Goal: Task Accomplishment & Management: Use online tool/utility

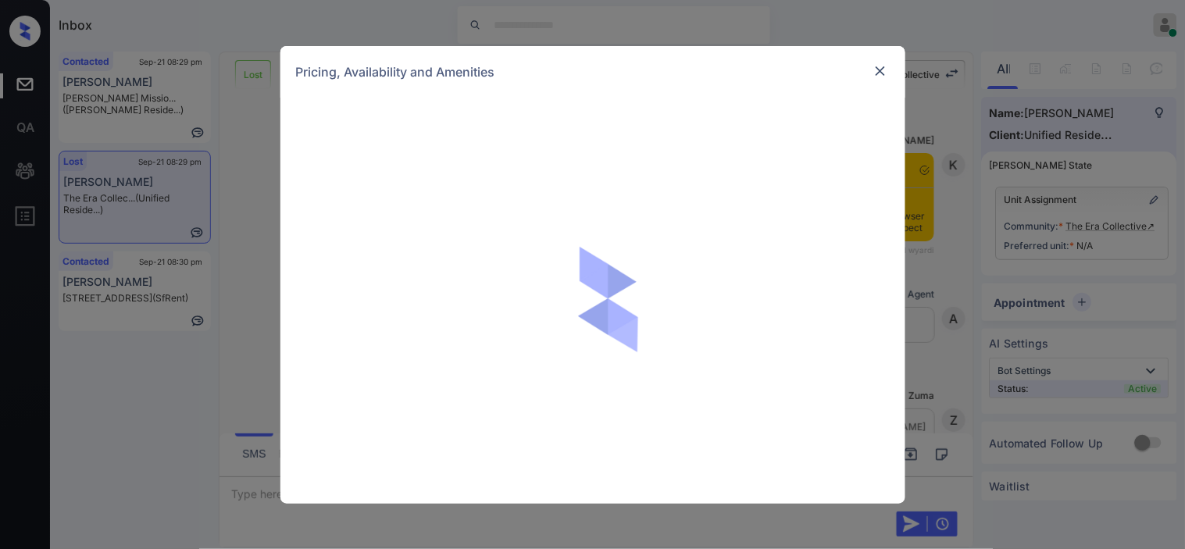
scroll to position [1861, 0]
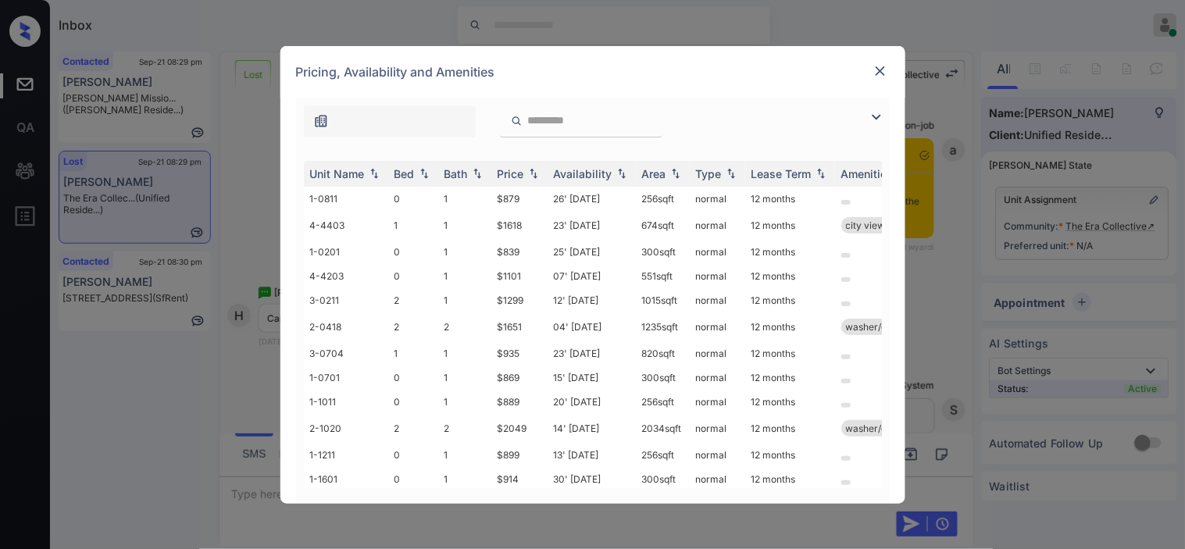
click at [873, 115] on img at bounding box center [876, 117] width 19 height 19
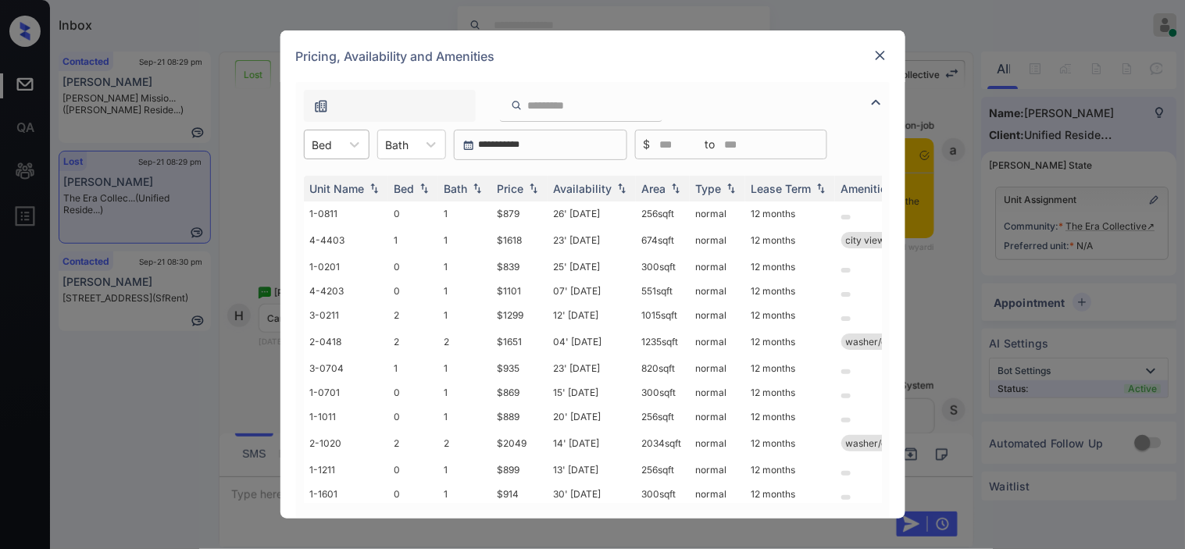
click at [309, 145] on div "Bed" at bounding box center [323, 145] width 36 height 23
click at [325, 204] on div "1" at bounding box center [337, 211] width 66 height 28
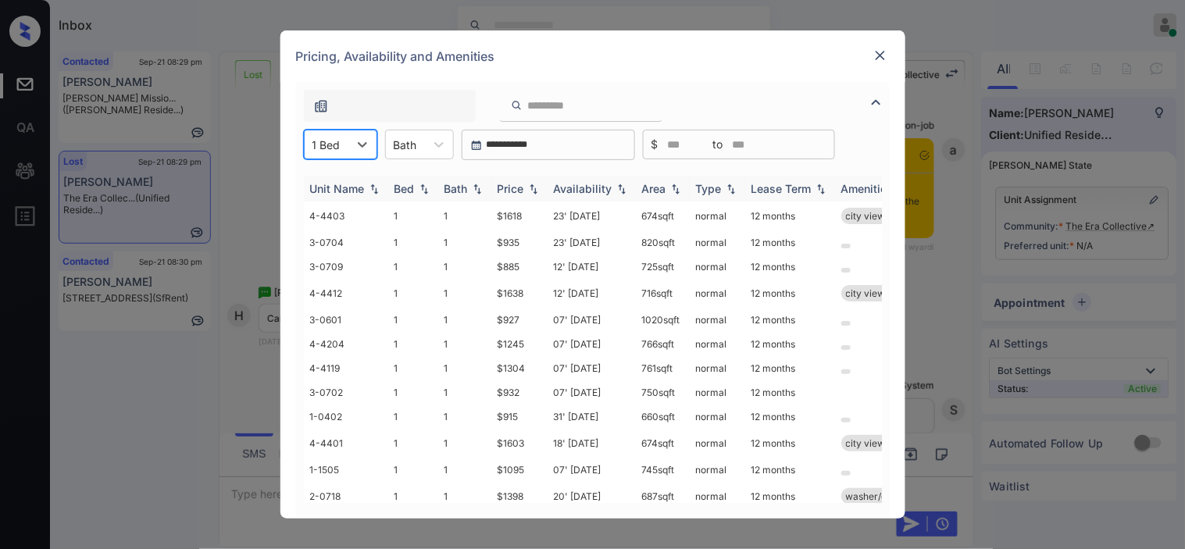
click at [530, 177] on th "Price" at bounding box center [519, 189] width 56 height 26
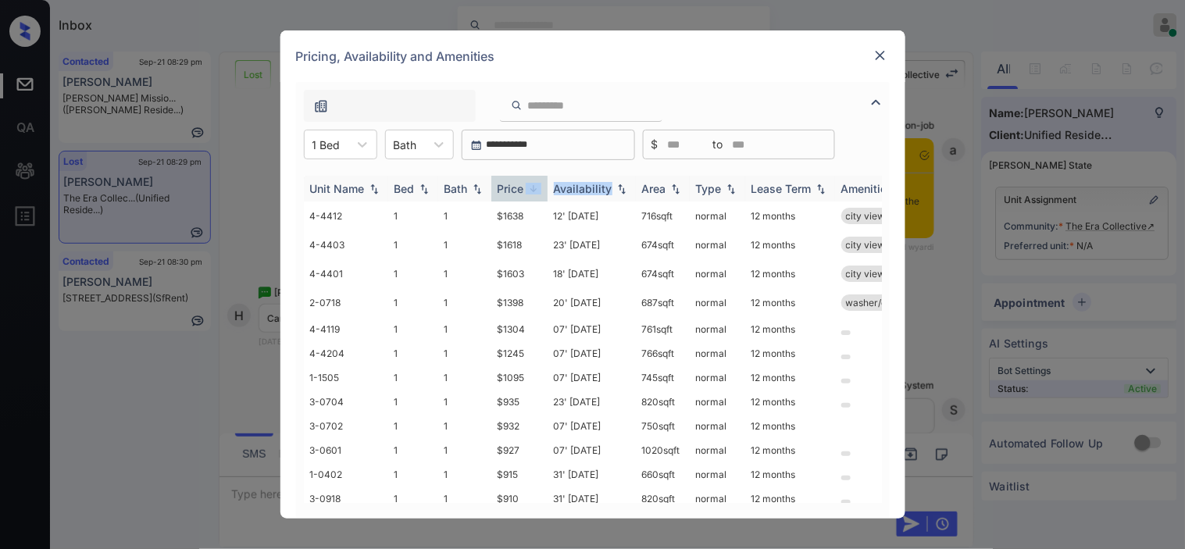
click at [530, 177] on th "Price" at bounding box center [519, 189] width 56 height 26
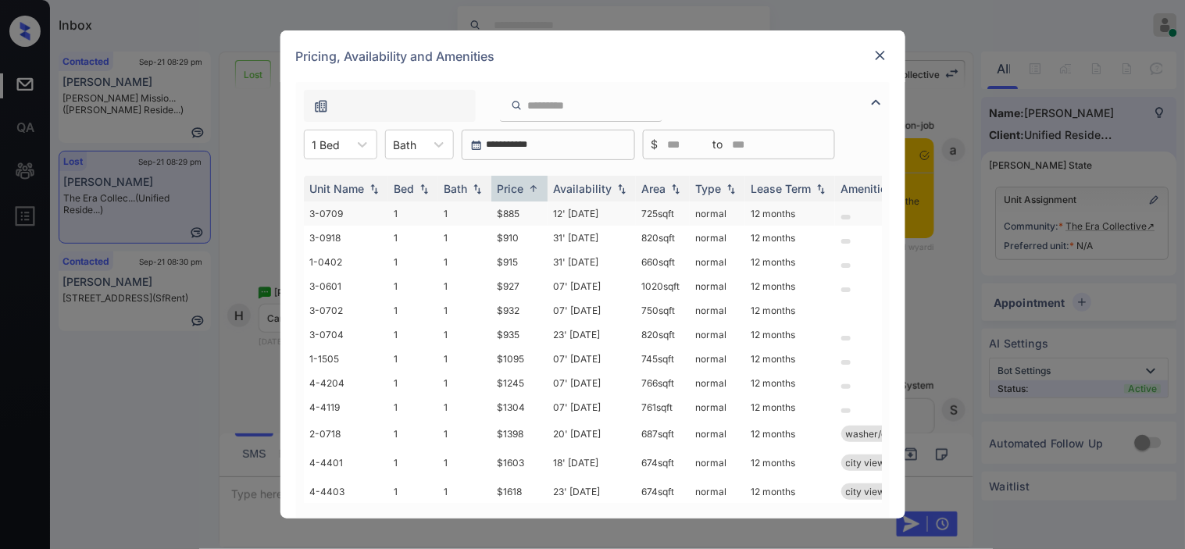
click at [561, 212] on td "12' Sep 25" at bounding box center [592, 214] width 88 height 24
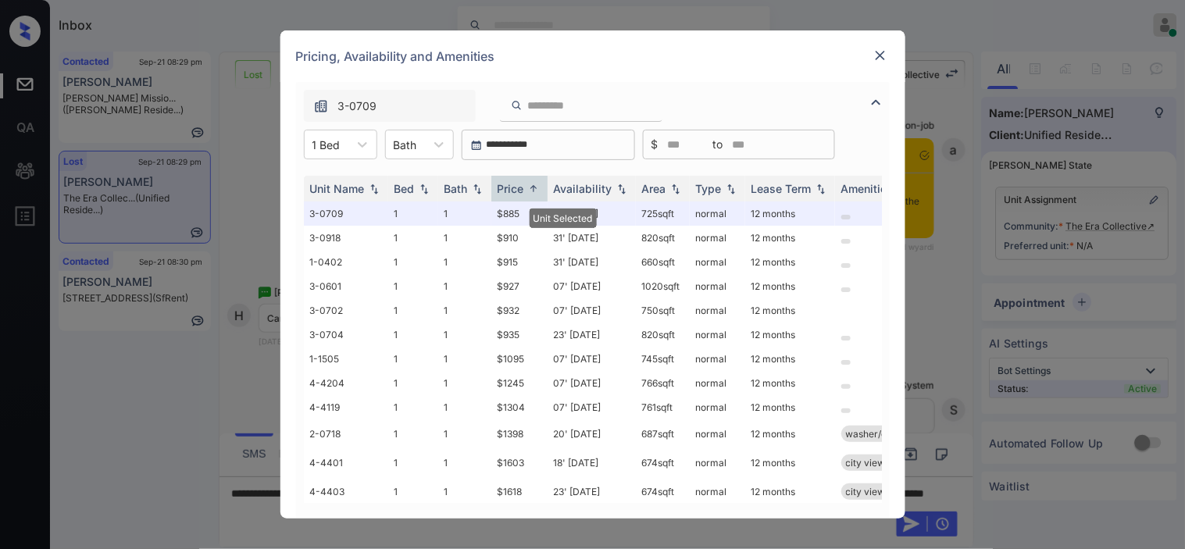
click at [883, 46] on div at bounding box center [880, 55] width 19 height 19
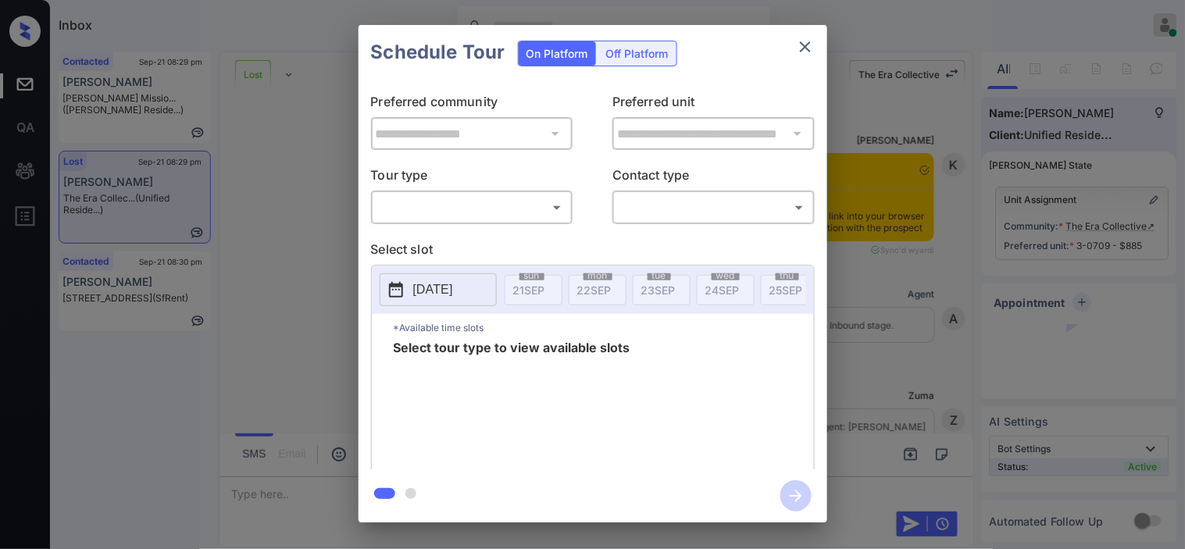
scroll to position [3314, 0]
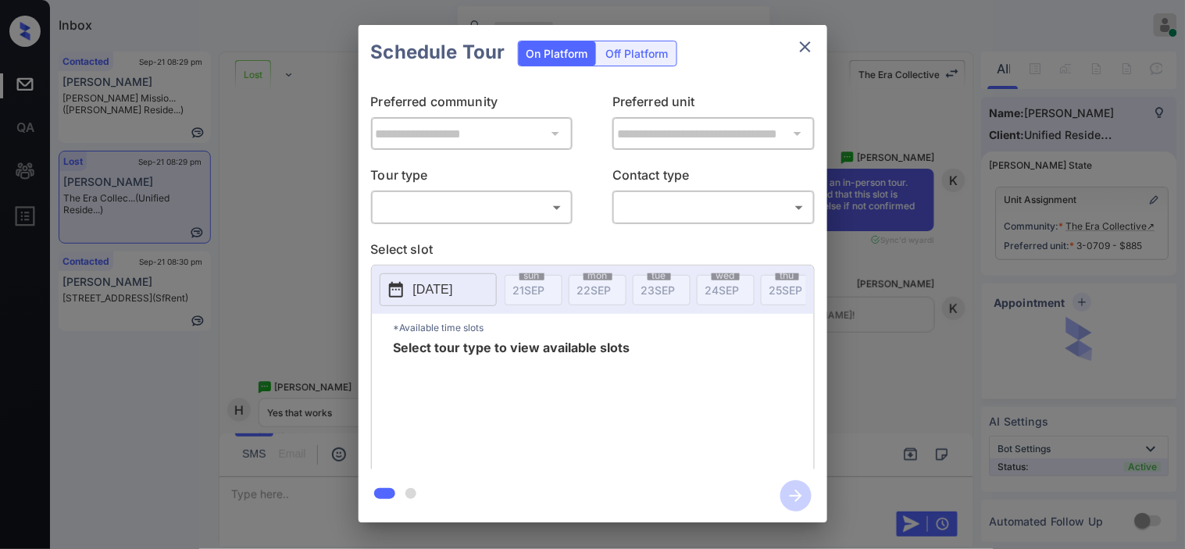
click at [540, 212] on body "Inbox [PERSON_NAME] Online Set yourself offline Set yourself on break Profile S…" at bounding box center [592, 274] width 1185 height 549
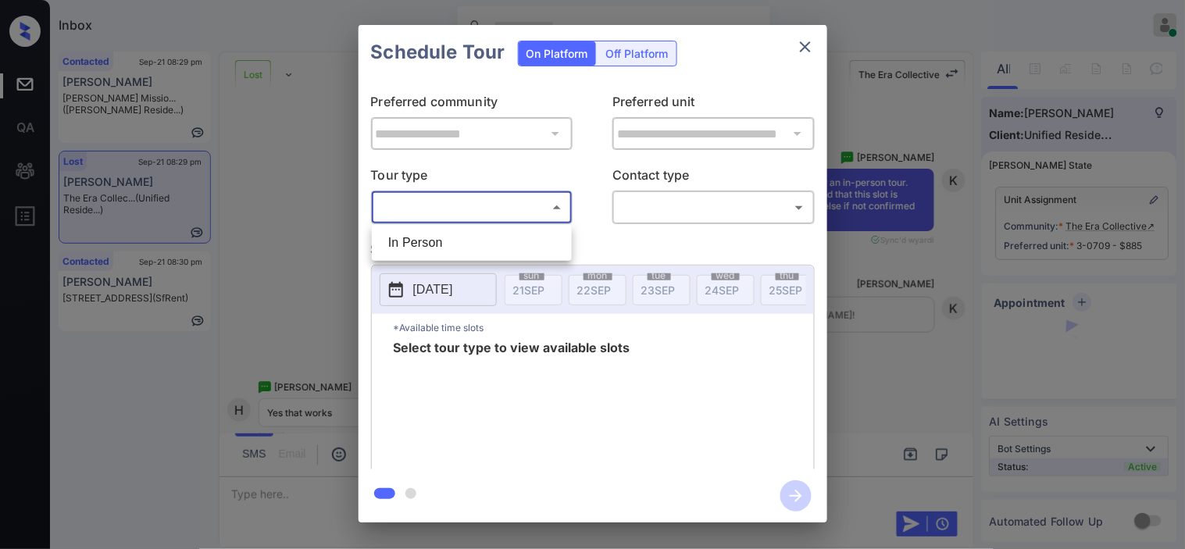
click at [527, 231] on li "In Person" at bounding box center [472, 243] width 192 height 28
type input "********"
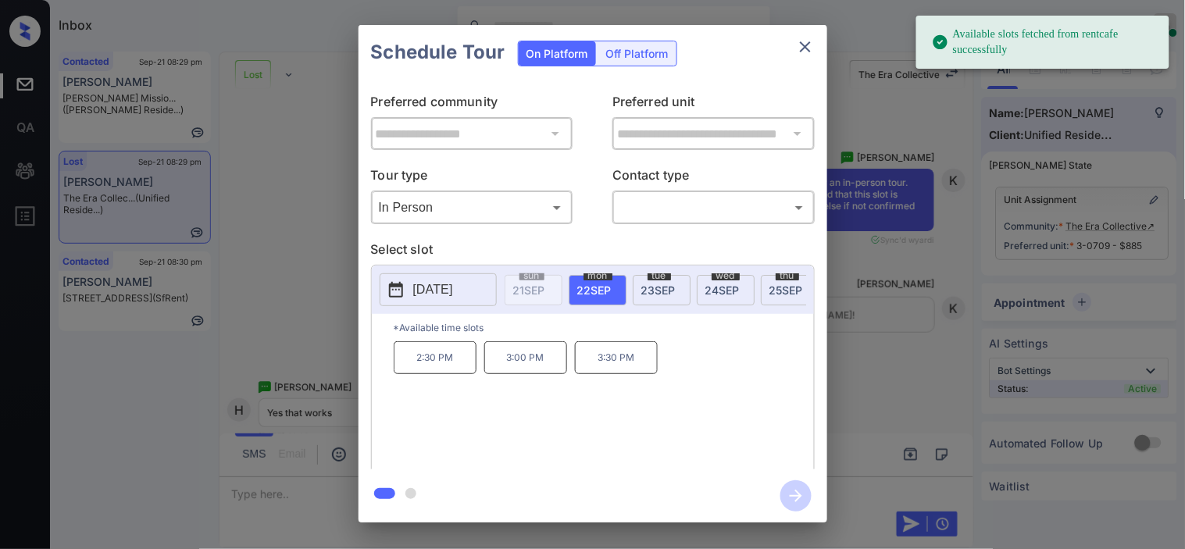
click at [453, 293] on p "[DATE]" at bounding box center [433, 289] width 40 height 19
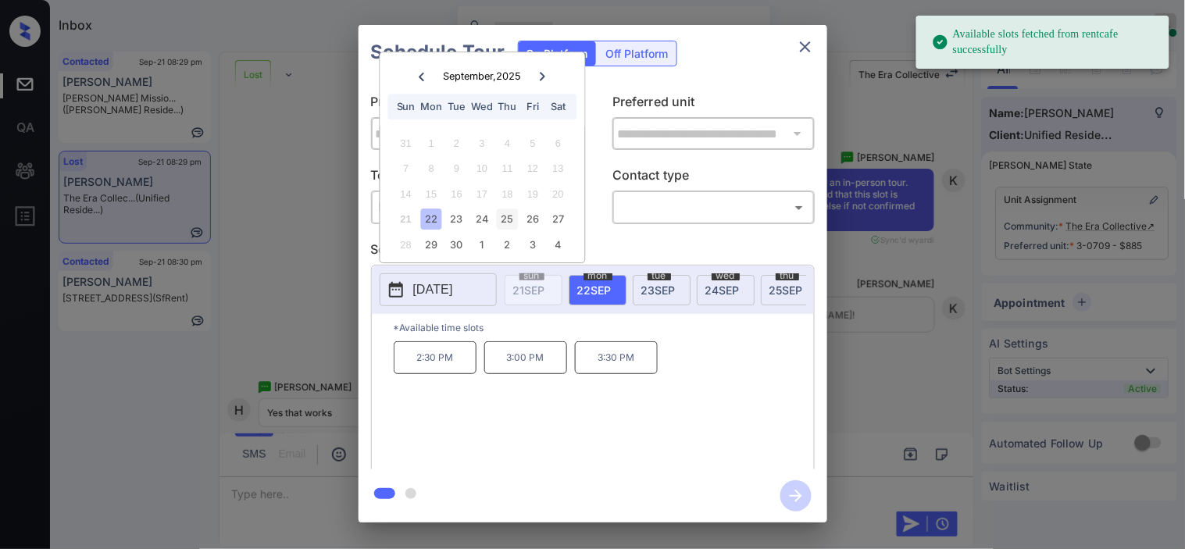
click at [505, 214] on div "25" at bounding box center [507, 219] width 21 height 21
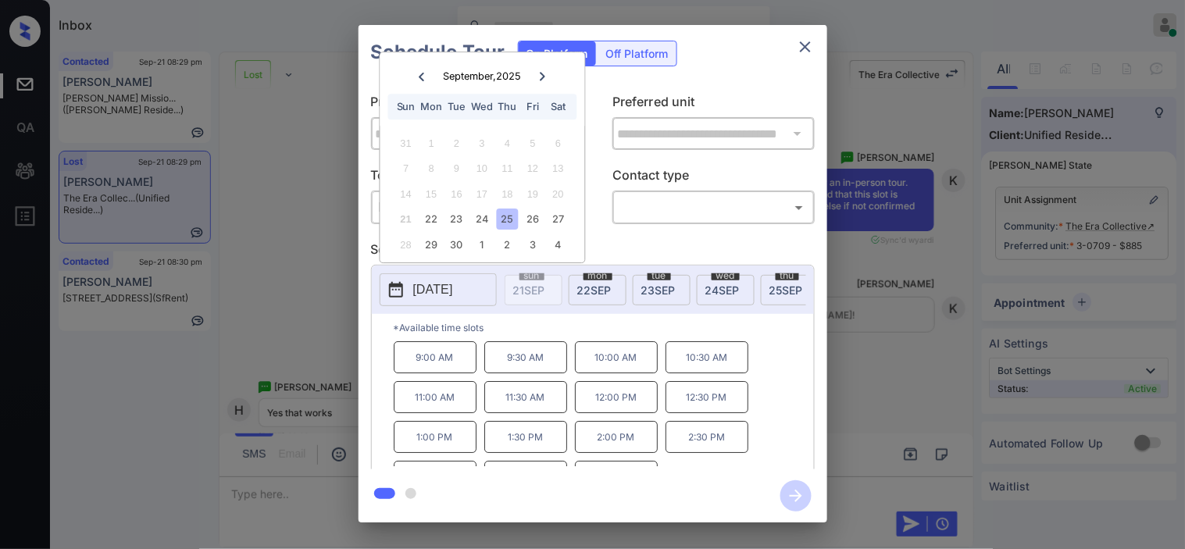
click at [326, 271] on div "**********" at bounding box center [592, 274] width 1185 height 548
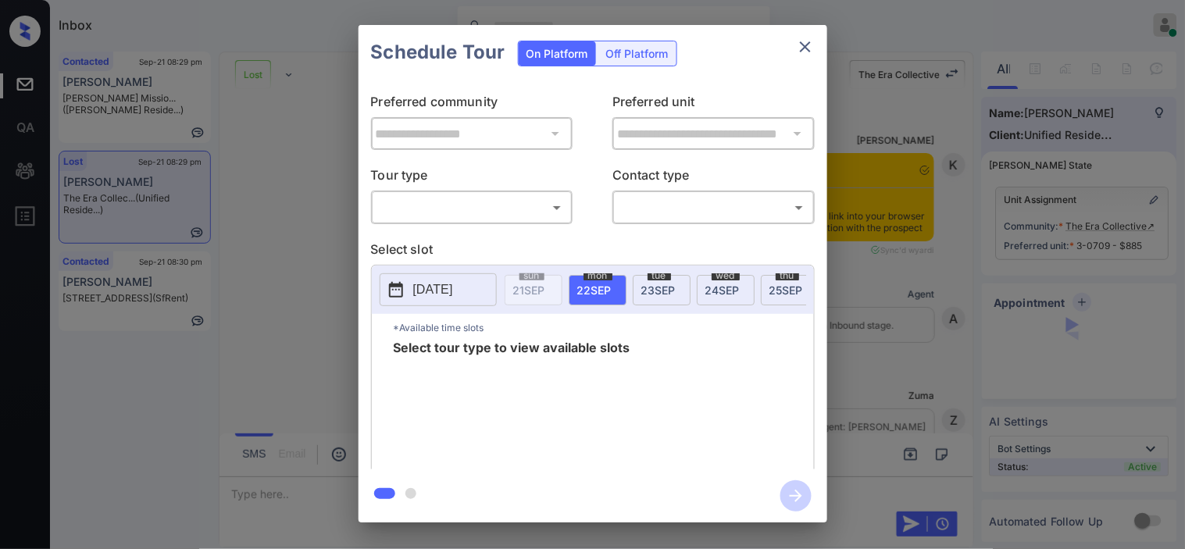
click at [520, 204] on body "Inbox [PERSON_NAME] Online Set yourself offline Set yourself on break Profile S…" at bounding box center [592, 274] width 1185 height 549
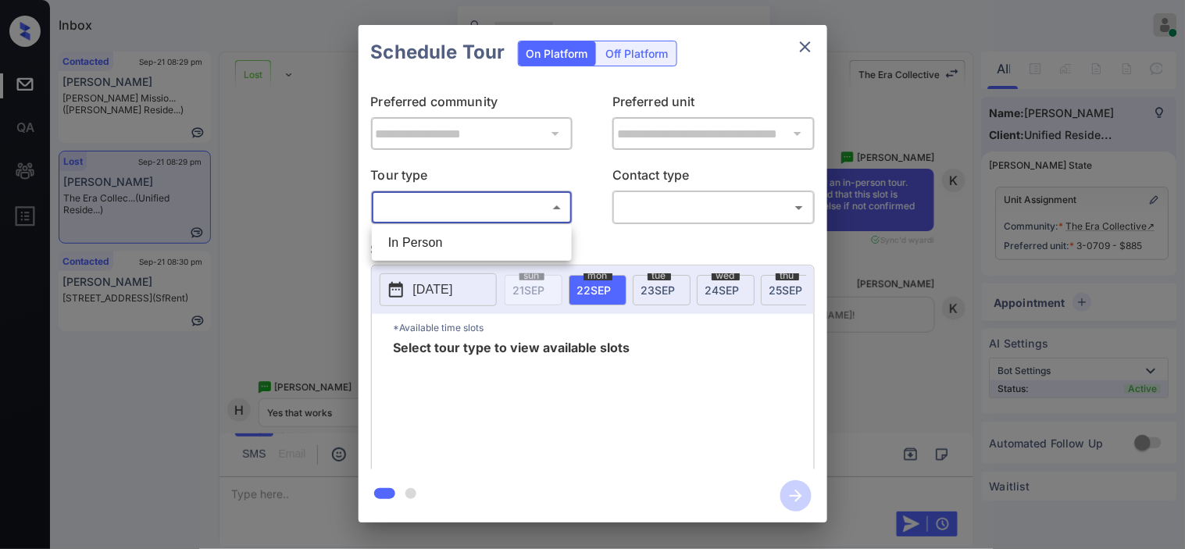
drag, startPoint x: 509, startPoint y: 242, endPoint x: 573, endPoint y: 238, distance: 65.0
click at [509, 243] on li "In Person" at bounding box center [472, 243] width 192 height 28
type input "********"
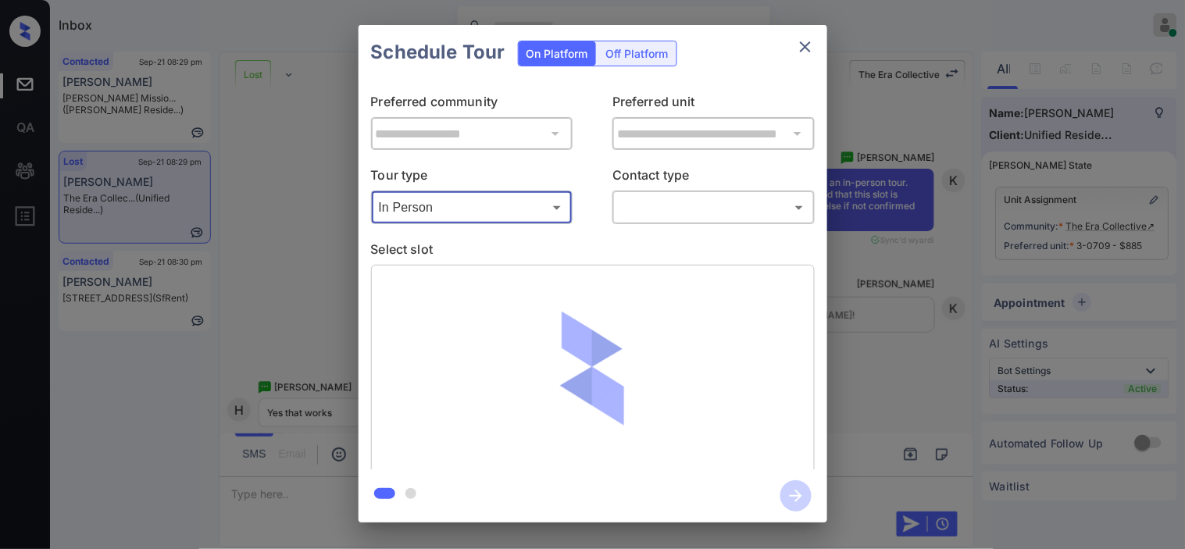
click at [662, 205] on body "Inbox [PERSON_NAME] Online Set yourself offline Set yourself on break Profile S…" at bounding box center [592, 274] width 1185 height 549
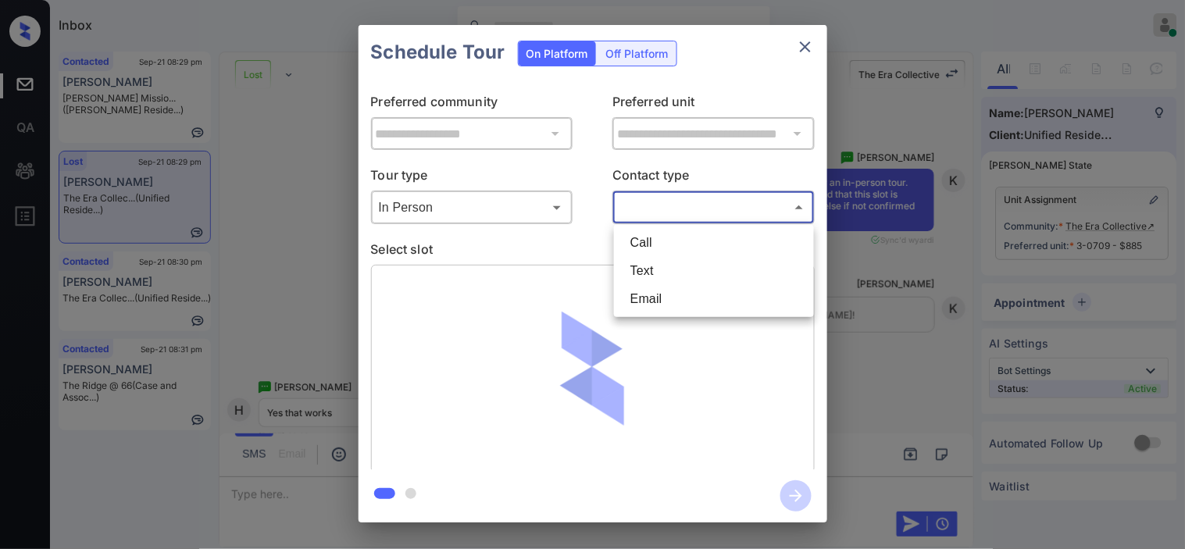
click at [654, 263] on li "Text" at bounding box center [714, 271] width 192 height 28
type input "****"
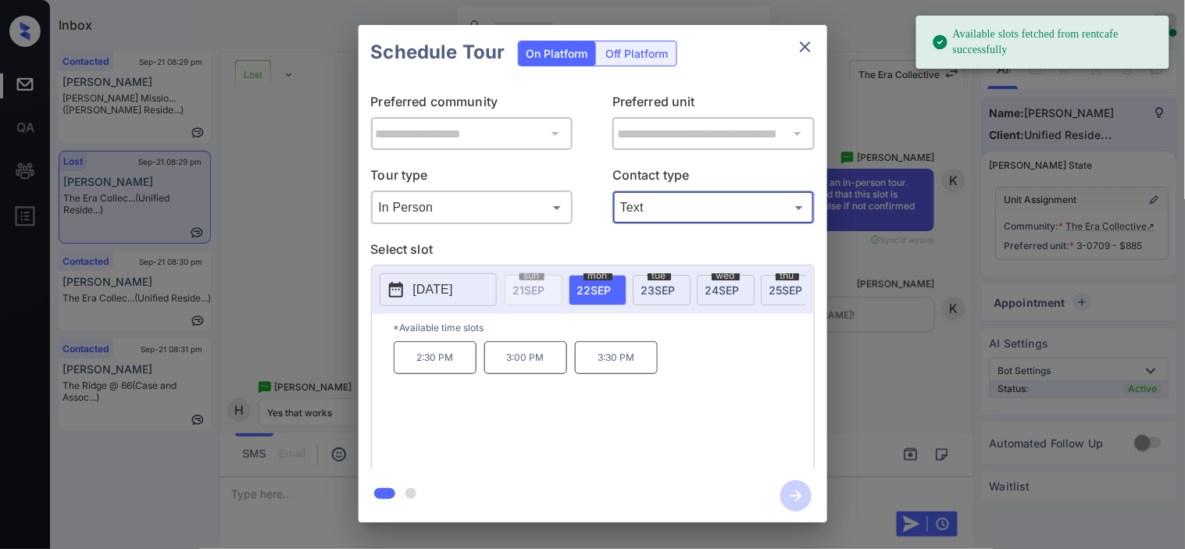
click at [403, 293] on icon at bounding box center [396, 289] width 19 height 19
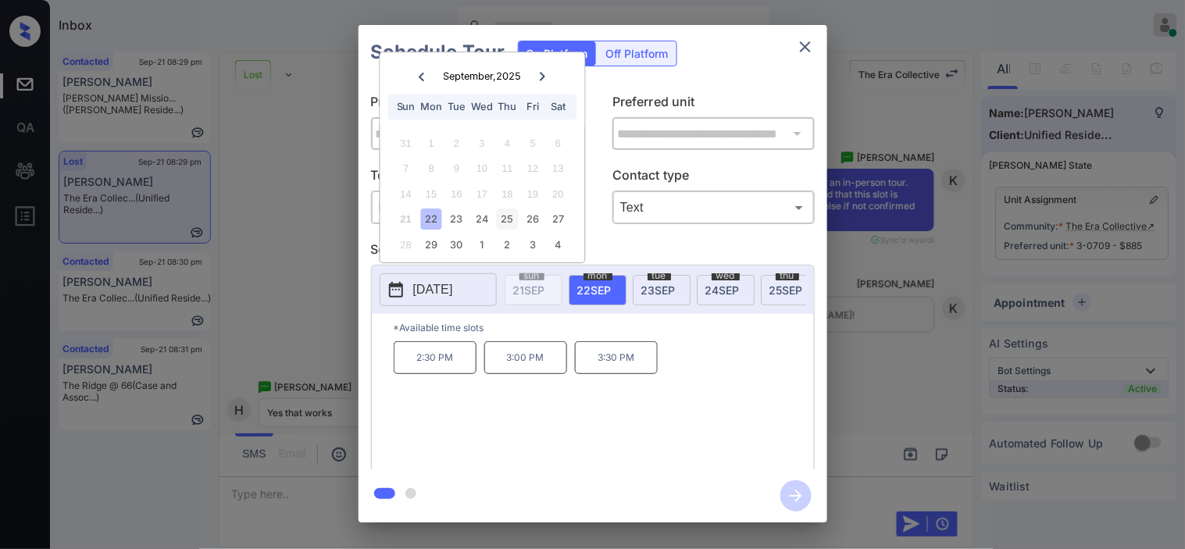
click at [501, 220] on div "25" at bounding box center [507, 219] width 21 height 21
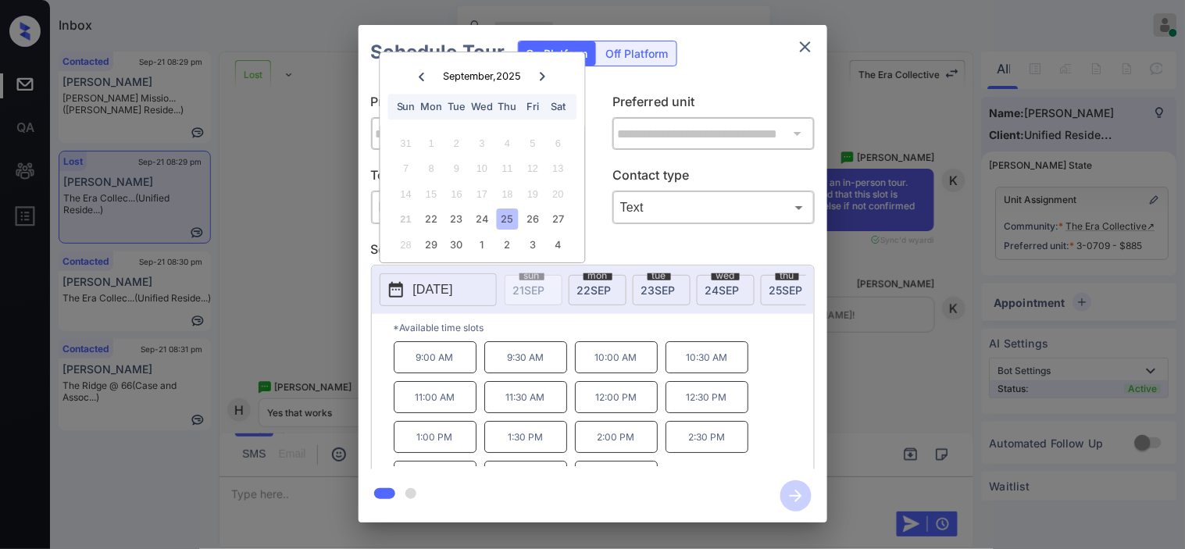
click at [436, 453] on p "1:00 PM" at bounding box center [435, 437] width 83 height 32
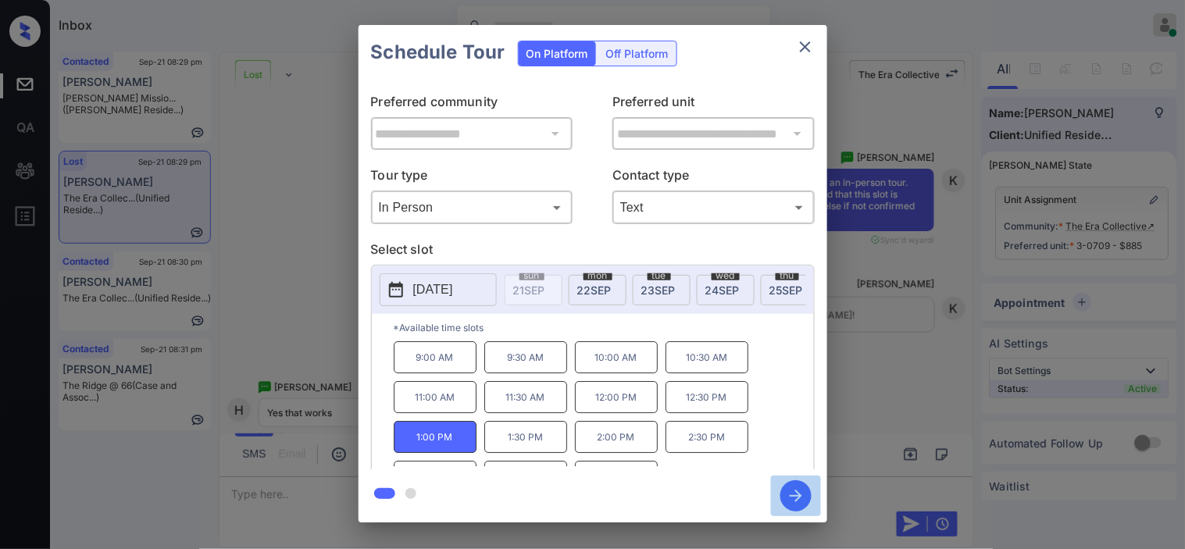
click at [794, 497] on icon "button" at bounding box center [795, 495] width 31 height 31
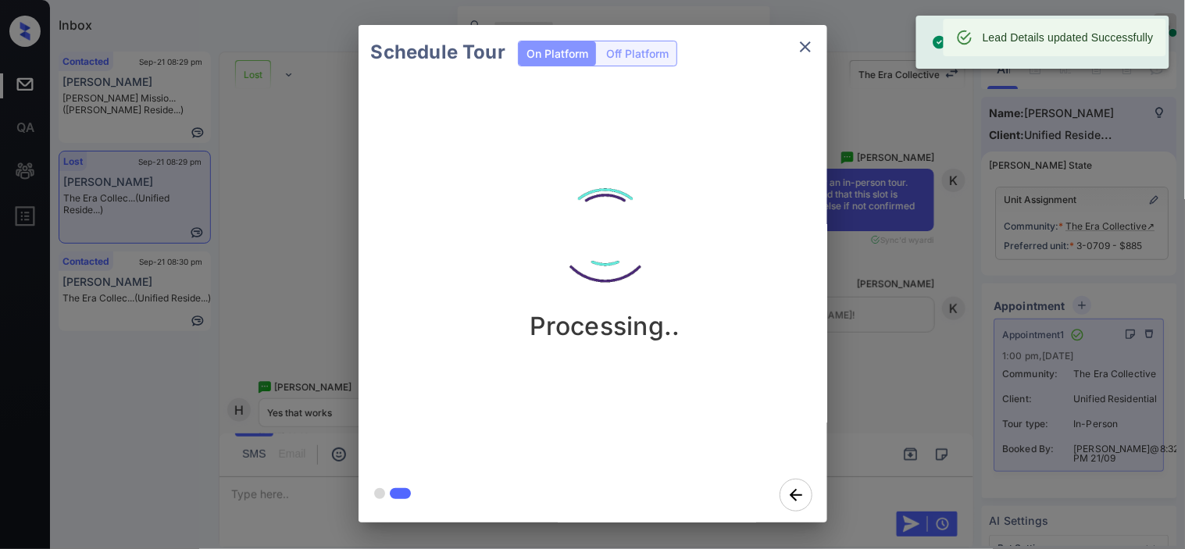
click at [858, 338] on div "Schedule Tour On Platform Off Platform Processing.." at bounding box center [592, 274] width 1185 height 548
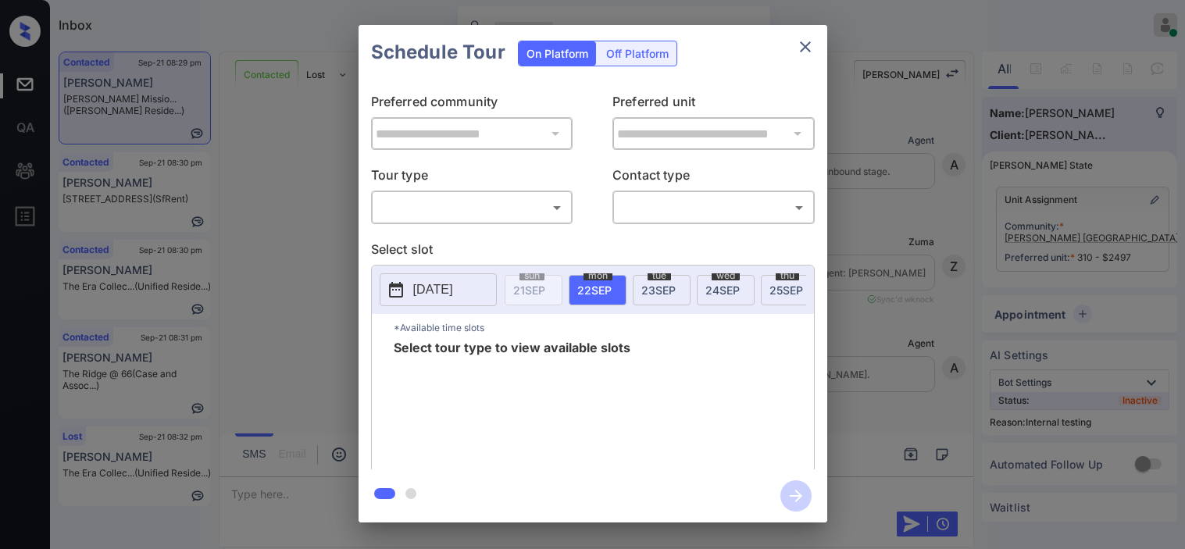
click at [548, 212] on body "Inbox Kristine Capara Online Set yourself offline Set yourself on break Profile…" at bounding box center [592, 274] width 1185 height 549
type input "********"
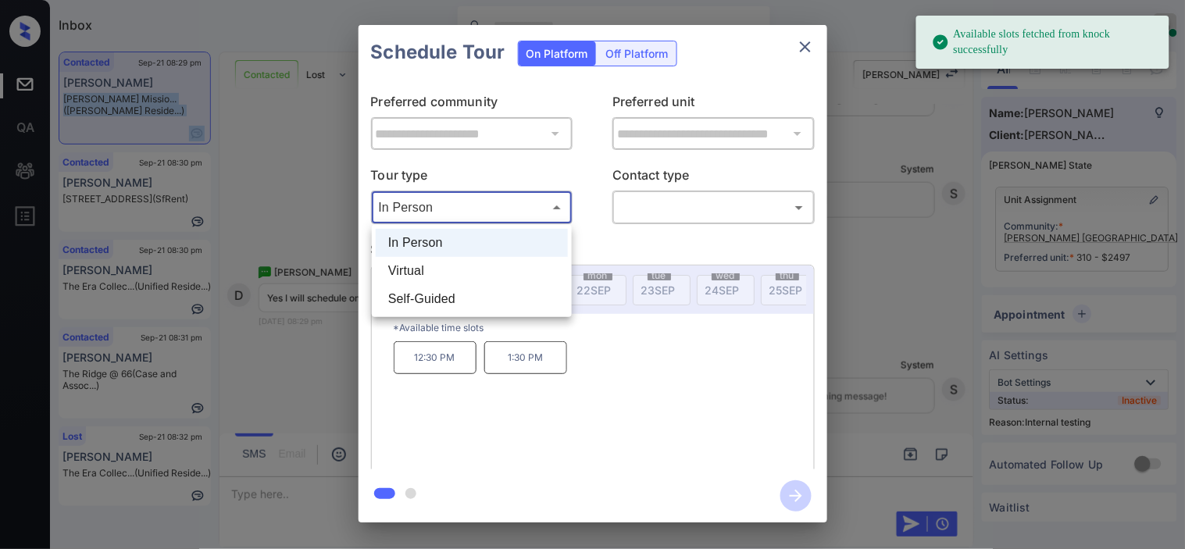
click at [466, 206] on body "Available slots fetched from knock successfully Inbox Kristine Capara Online Se…" at bounding box center [592, 274] width 1185 height 549
click at [449, 244] on li "In Person" at bounding box center [472, 243] width 192 height 28
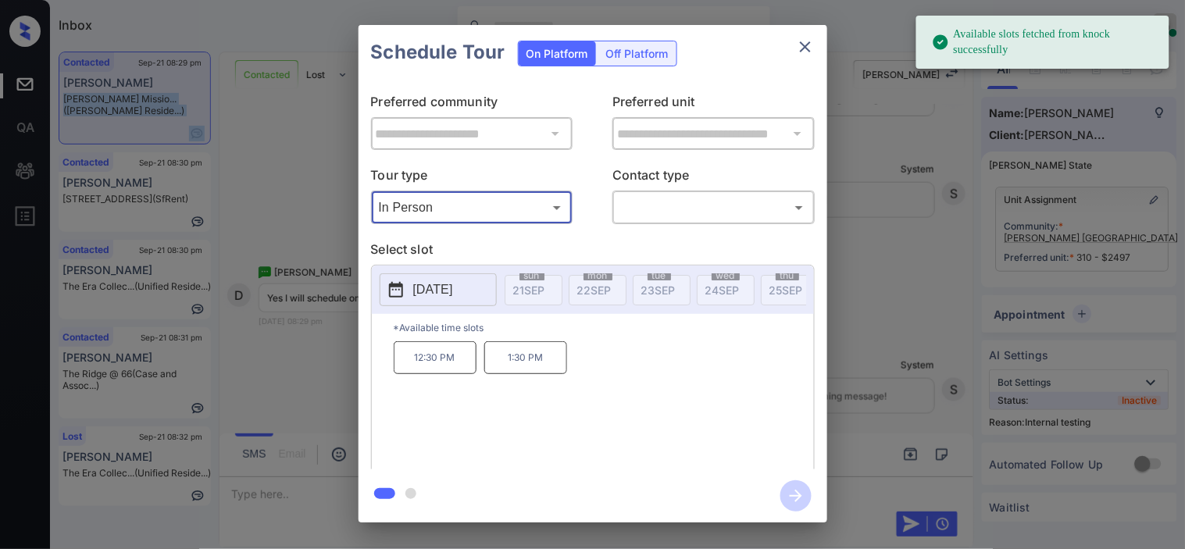
click at [419, 290] on p "2025-10-01" at bounding box center [433, 289] width 40 height 19
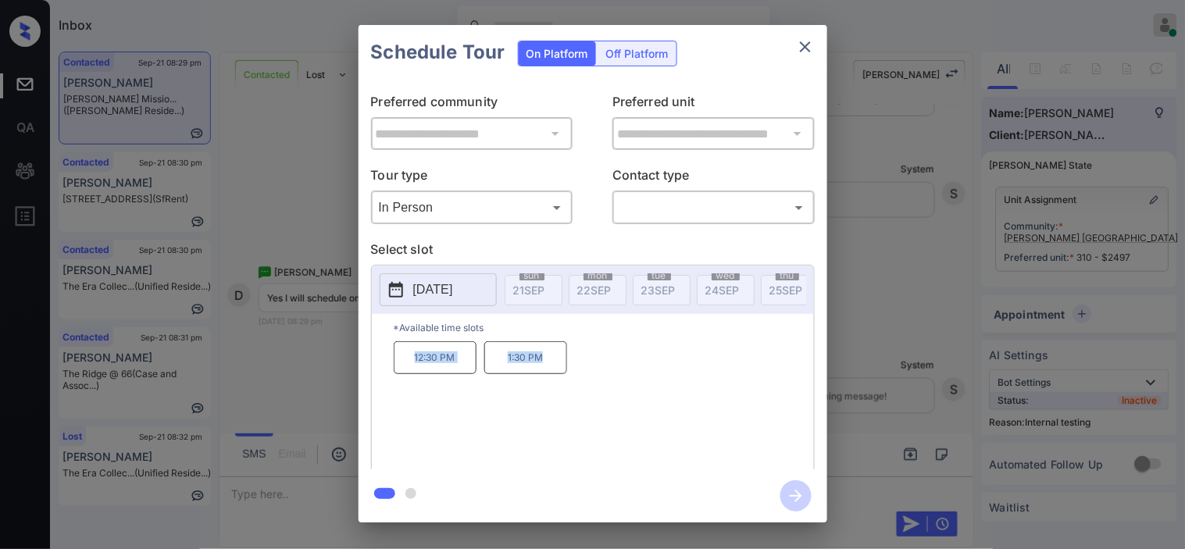
drag, startPoint x: 484, startPoint y: 363, endPoint x: 555, endPoint y: 368, distance: 71.2
click at [555, 368] on div "12:30 PM 1:30 PM" at bounding box center [604, 403] width 420 height 125
click at [302, 492] on div "**********" at bounding box center [592, 274] width 1185 height 548
